Goal: Task Accomplishment & Management: Use online tool/utility

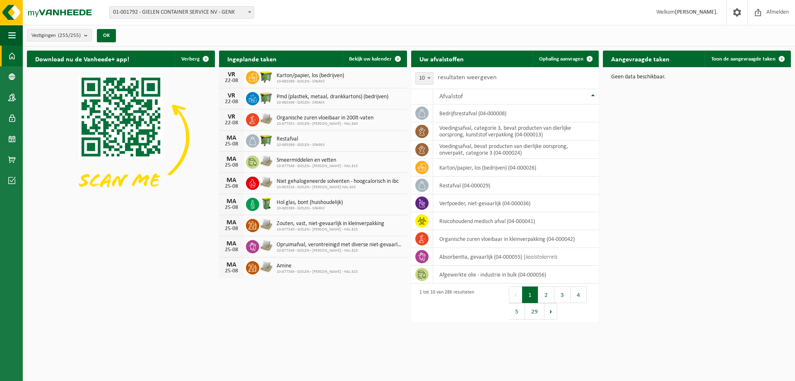
click at [671, 168] on div "Download nu de Vanheede+ app! Verberg Ingeplande taken Bekijk uw kalender VR 22…" at bounding box center [409, 164] width 768 height 237
click at [651, 227] on div "Download nu de Vanheede+ app! Verberg Ingeplande taken Bekijk uw kalender VR 22…" at bounding box center [409, 164] width 768 height 237
click at [569, 55] on link "Ophaling aanvragen" at bounding box center [565, 59] width 65 height 17
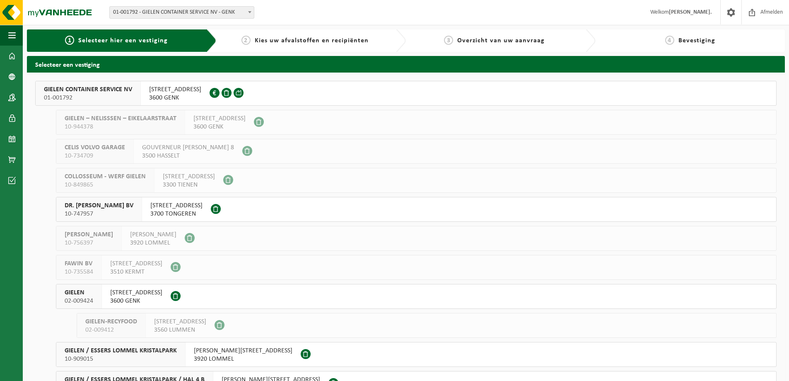
click at [102, 94] on span "01-001792" at bounding box center [88, 98] width 88 height 8
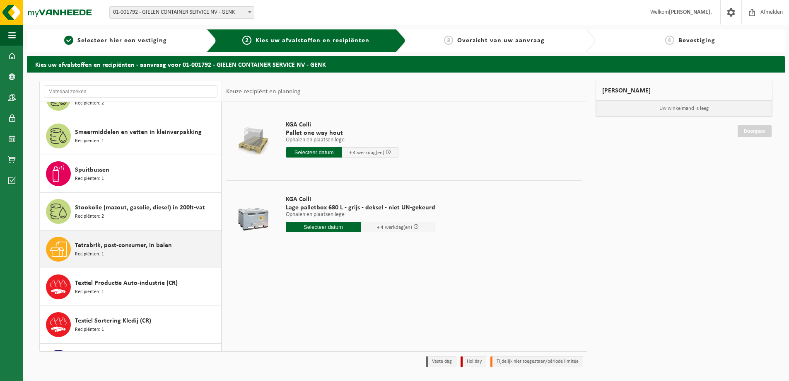
scroll to position [2195, 0]
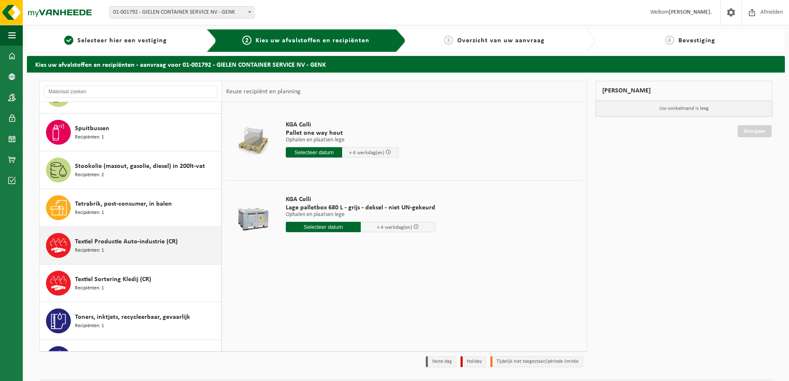
click at [127, 237] on span "Textiel Productie Auto-industrie (CR)" at bounding box center [126, 242] width 103 height 10
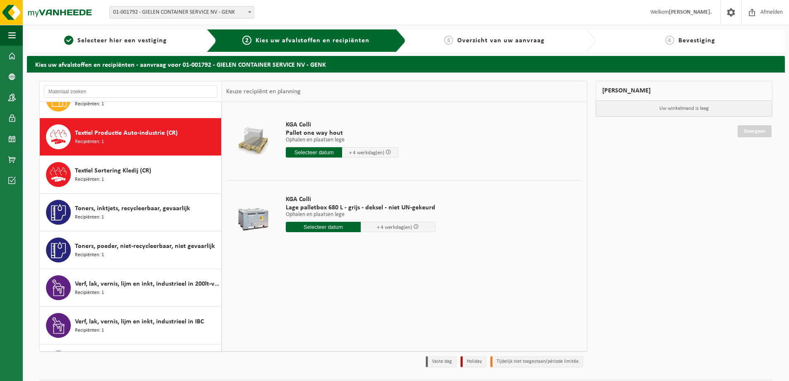
scroll to position [2308, 0]
